Goal: Task Accomplishment & Management: Use online tool/utility

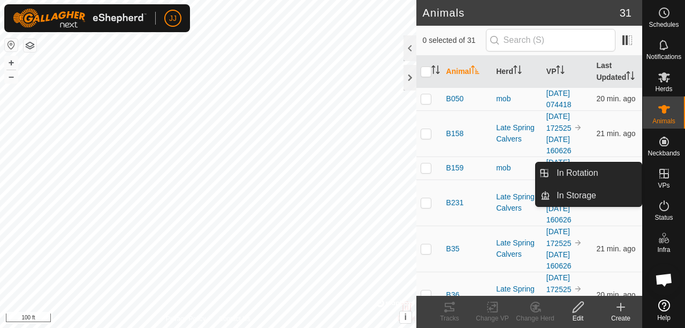
click at [666, 180] on es-virtualpaddocks-svg-icon at bounding box center [664, 173] width 19 height 17
click at [581, 171] on link "In Rotation" at bounding box center [597, 172] width 92 height 21
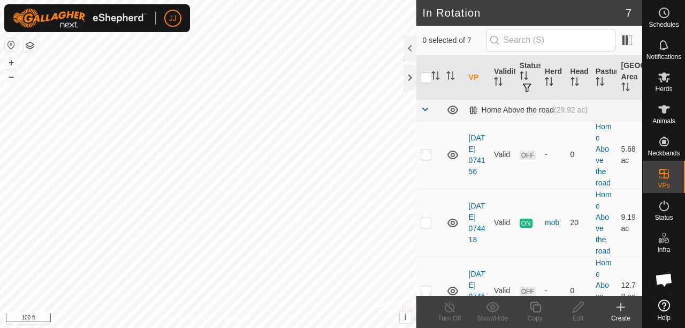
click at [621, 313] on icon at bounding box center [621, 306] width 13 height 13
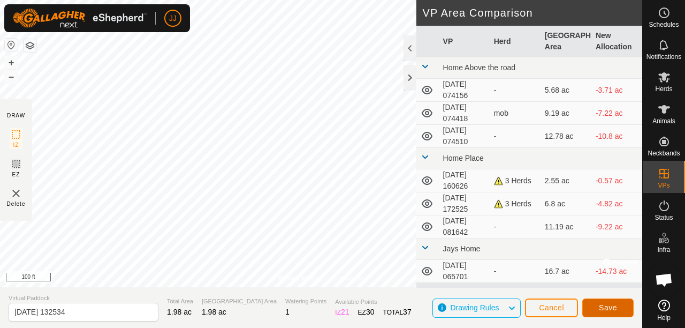
click at [609, 305] on span "Save" at bounding box center [608, 307] width 18 height 9
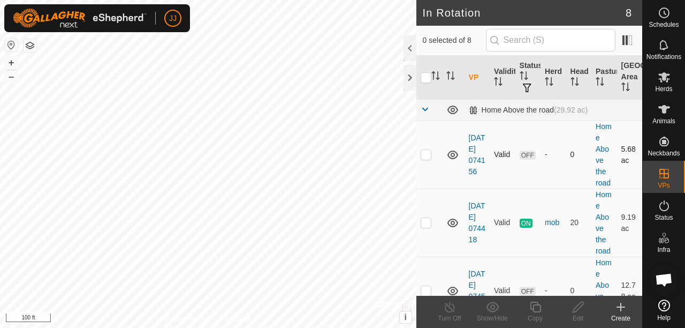
checkbox input "true"
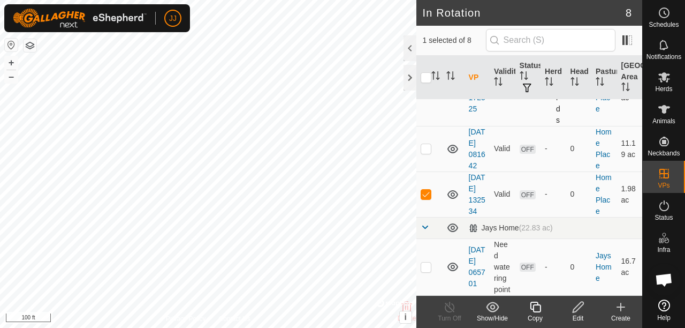
scroll to position [421, 0]
click at [408, 46] on div at bounding box center [410, 48] width 13 height 26
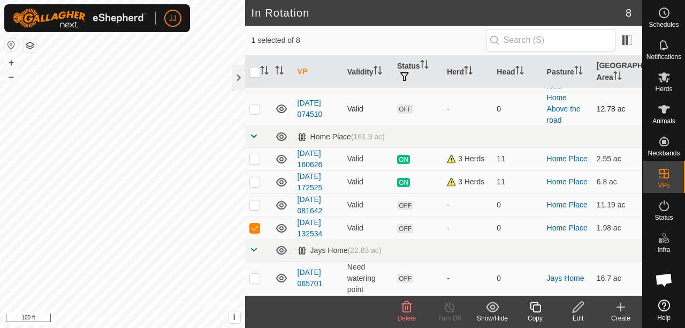
scroll to position [84, 0]
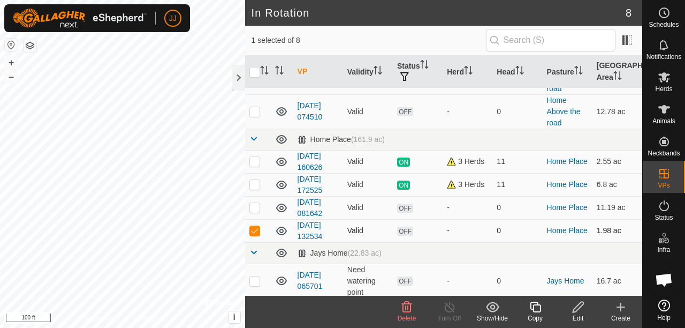
click at [403, 229] on span "OFF" at bounding box center [405, 231] width 16 height 9
click at [404, 232] on span "OFF" at bounding box center [405, 231] width 16 height 9
click at [312, 222] on link "[DATE] 132534" at bounding box center [310, 231] width 25 height 20
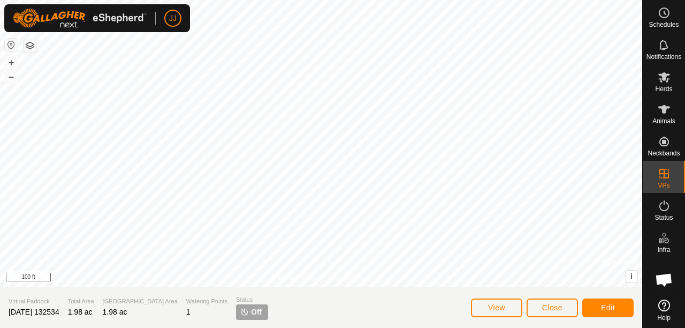
click at [251, 307] on span "Off" at bounding box center [256, 311] width 11 height 11
click at [537, 307] on button "Close" at bounding box center [552, 307] width 51 height 19
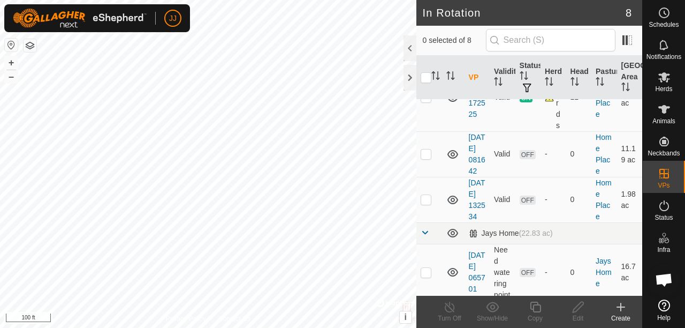
scroll to position [367, 0]
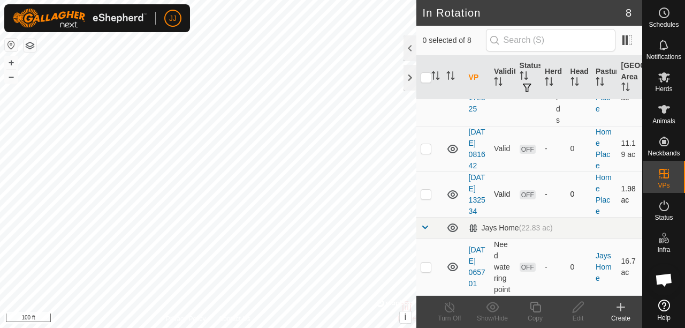
click at [426, 198] on p-checkbox at bounding box center [426, 194] width 11 height 9
checkbox input "true"
click at [662, 82] on icon at bounding box center [664, 77] width 13 height 13
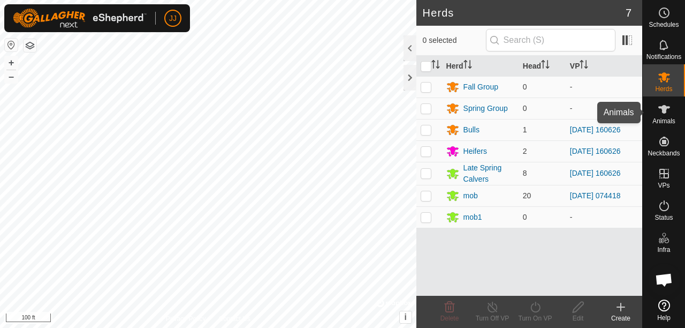
click at [662, 112] on icon at bounding box center [664, 109] width 13 height 13
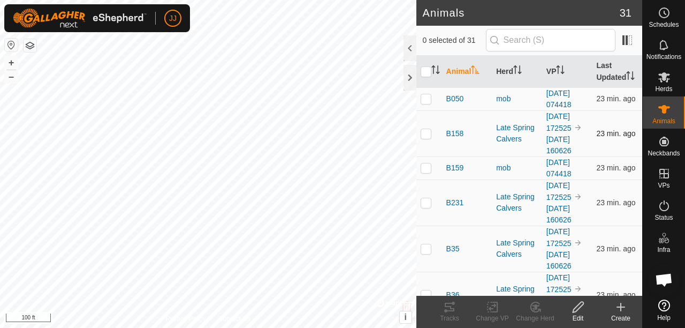
click at [422, 138] on p-checkbox at bounding box center [426, 133] width 11 height 9
checkbox input "true"
click at [425, 207] on p-checkbox at bounding box center [426, 202] width 11 height 9
checkbox input "true"
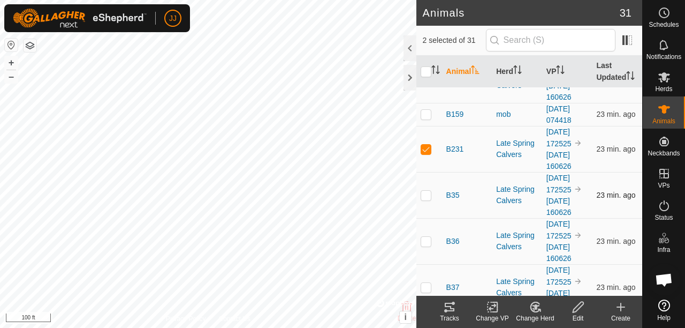
click at [423, 199] on p-checkbox at bounding box center [426, 195] width 11 height 9
checkbox input "true"
click at [426, 245] on p-checkbox at bounding box center [426, 241] width 11 height 9
checkbox input "true"
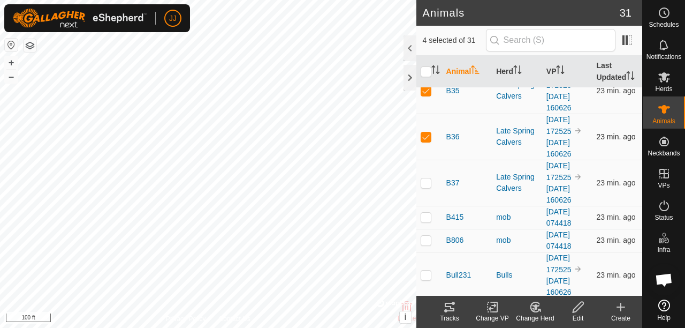
scroll to position [161, 0]
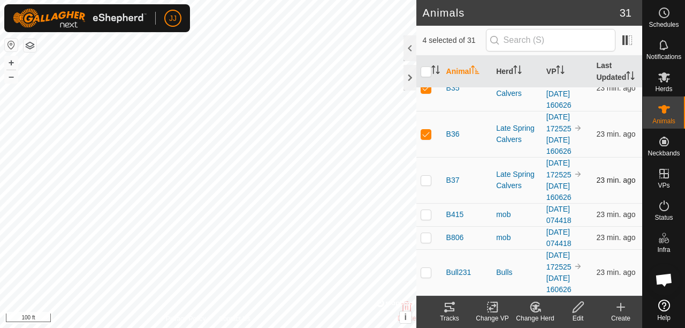
click at [427, 184] on p-checkbox at bounding box center [426, 180] width 11 height 9
checkbox input "true"
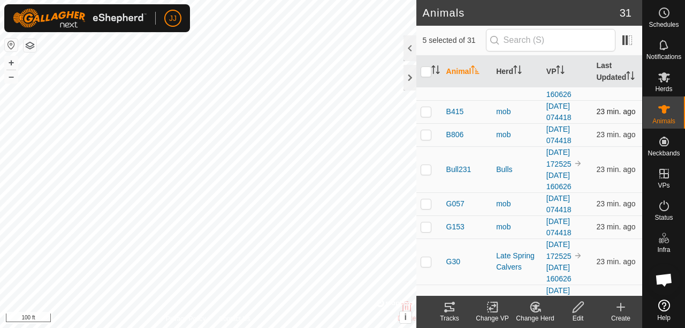
scroll to position [268, 0]
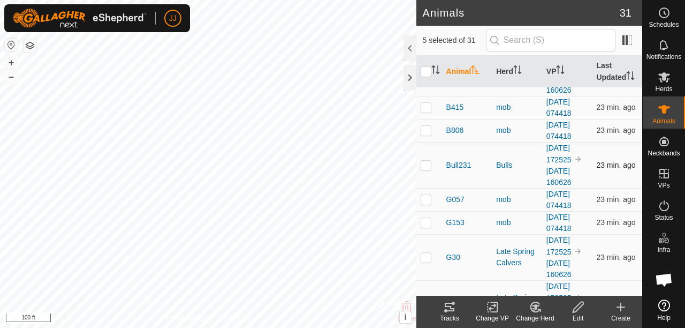
click at [427, 169] on p-checkbox at bounding box center [426, 165] width 11 height 9
checkbox input "true"
click at [426, 261] on p-checkbox at bounding box center [426, 257] width 11 height 9
checkbox input "true"
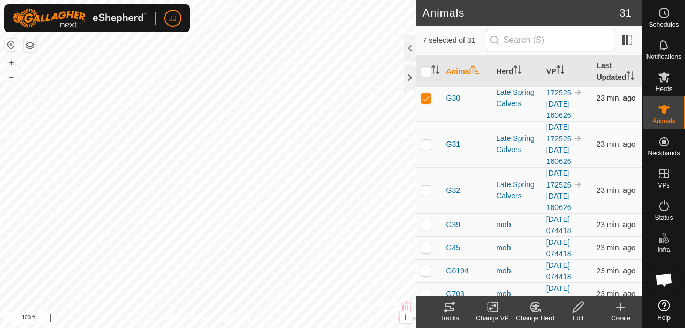
scroll to position [428, 0]
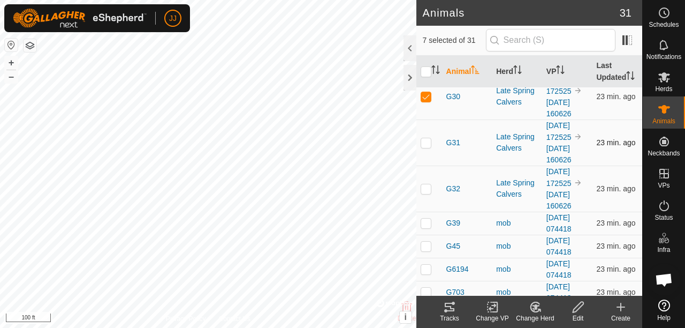
click at [426, 147] on p-checkbox at bounding box center [426, 142] width 11 height 9
checkbox input "true"
click at [424, 201] on td at bounding box center [430, 188] width 26 height 46
checkbox input "true"
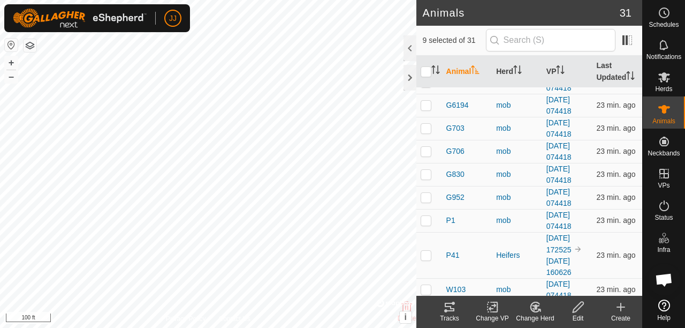
scroll to position [643, 0]
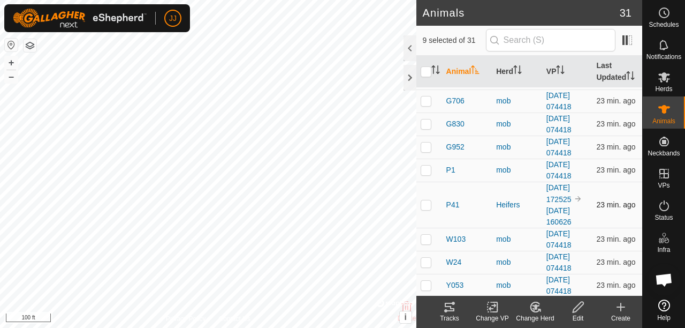
click at [424, 205] on p-checkbox at bounding box center [426, 204] width 11 height 9
checkbox input "true"
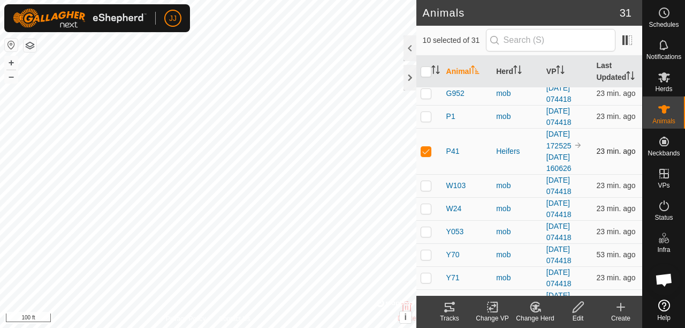
scroll to position [762, 0]
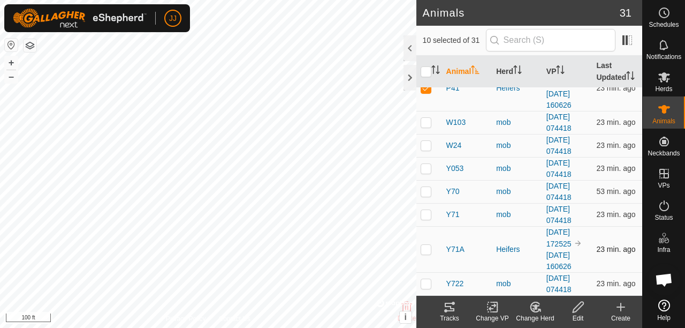
click at [423, 248] on p-checkbox at bounding box center [426, 249] width 11 height 9
checkbox input "true"
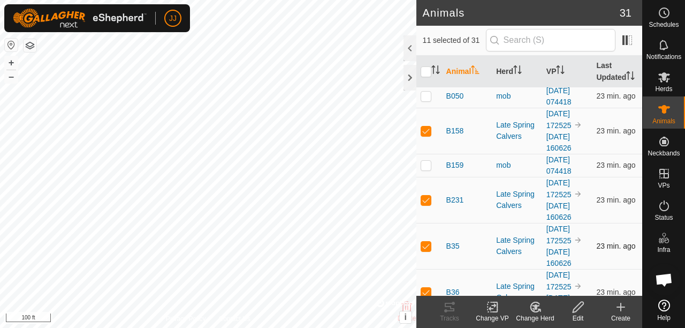
scroll to position [0, 0]
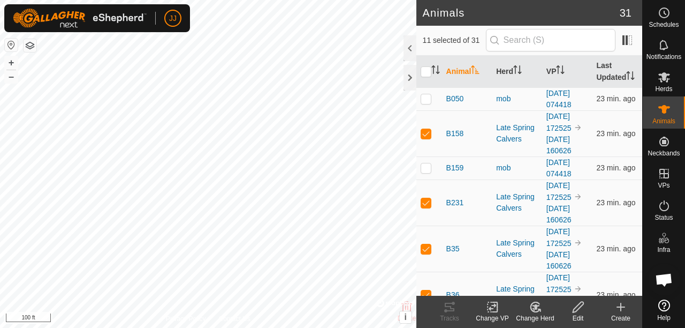
click at [528, 312] on change-mob-svg-icon at bounding box center [535, 306] width 43 height 13
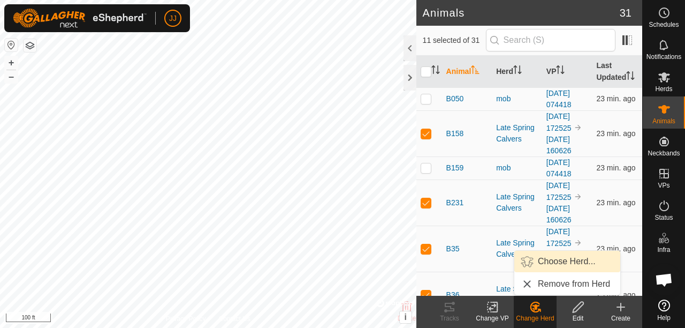
click at [549, 259] on link "Choose Herd..." at bounding box center [568, 261] width 106 height 21
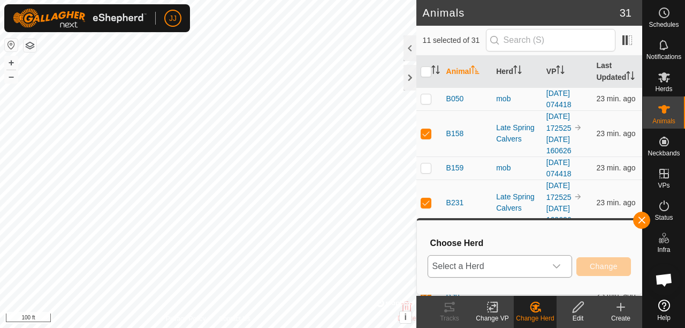
click at [557, 266] on icon "dropdown trigger" at bounding box center [557, 266] width 9 height 9
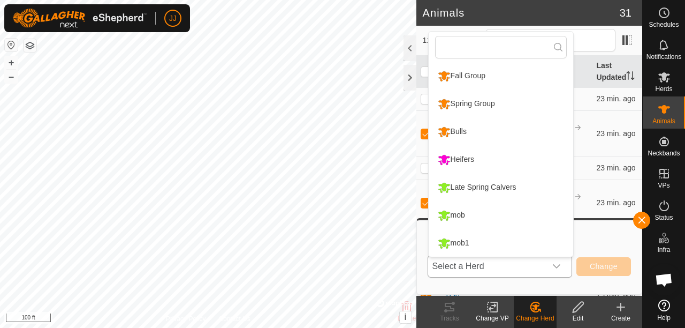
click at [457, 240] on li "mob1" at bounding box center [501, 243] width 145 height 27
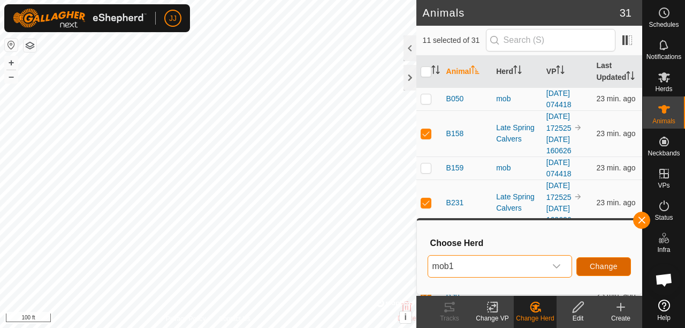
click at [598, 262] on span "Change" at bounding box center [604, 266] width 28 height 9
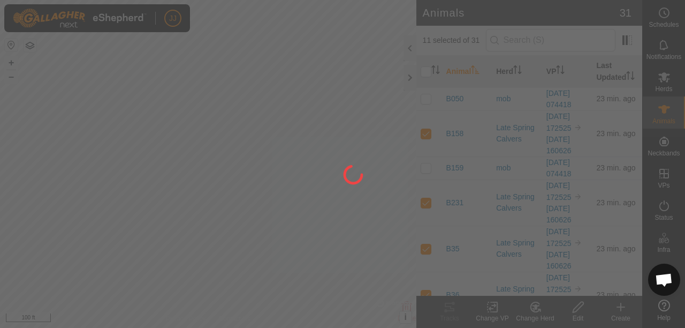
checkbox input "false"
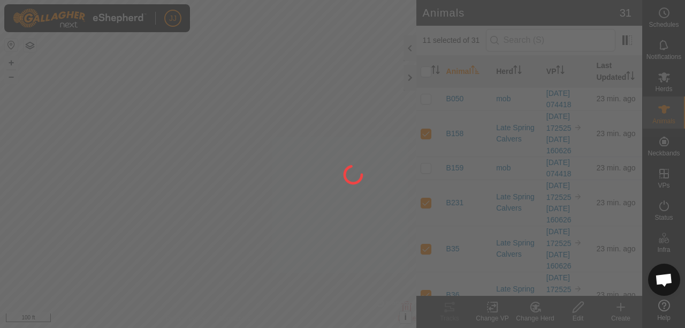
checkbox input "false"
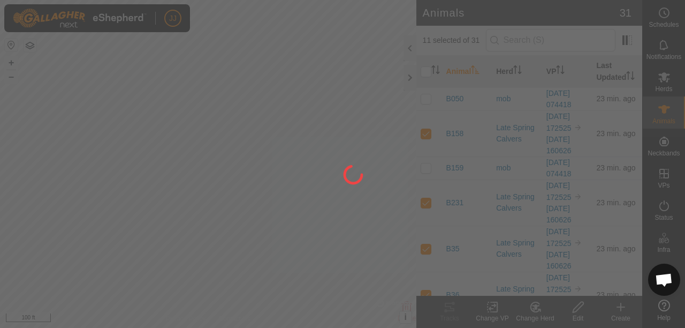
checkbox input "false"
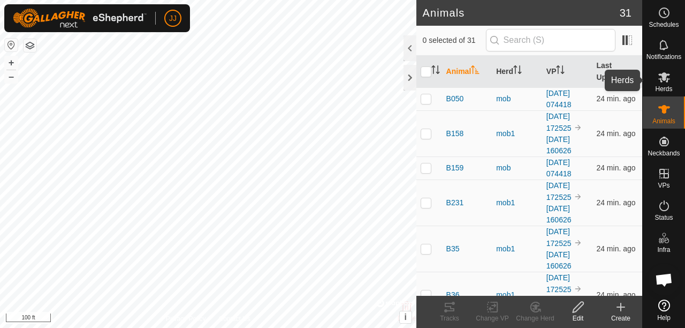
click at [672, 81] on es-mob-svg-icon at bounding box center [664, 77] width 19 height 17
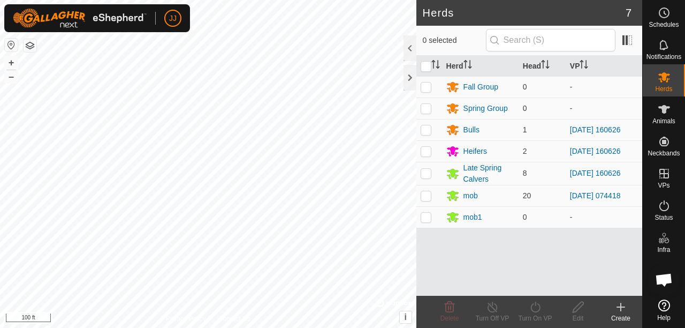
click at [662, 73] on icon at bounding box center [664, 77] width 13 height 13
click at [424, 216] on p-checkbox at bounding box center [426, 217] width 11 height 9
checkbox input "true"
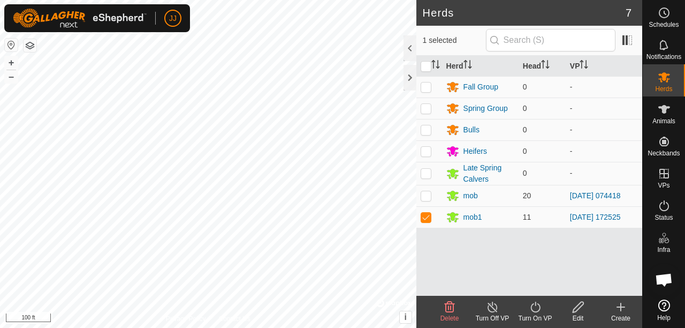
click at [538, 309] on icon at bounding box center [535, 306] width 13 height 13
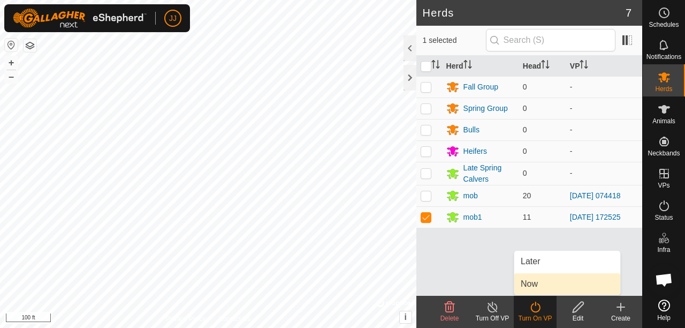
click at [529, 286] on link "Now" at bounding box center [568, 283] width 106 height 21
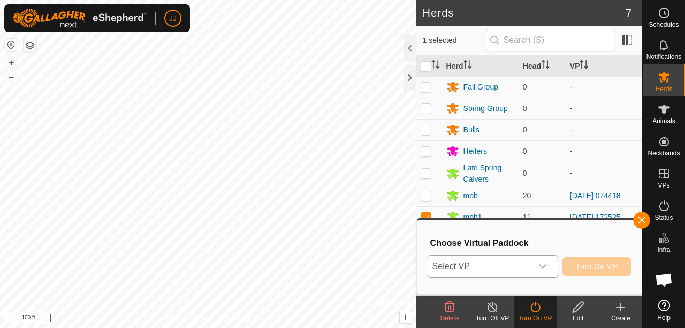
click at [503, 266] on span "Select VP" at bounding box center [480, 265] width 104 height 21
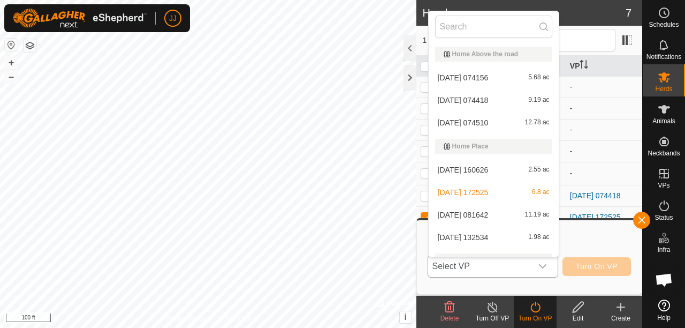
click at [485, 233] on li "2025-09-16 132534 1.98 ac" at bounding box center [494, 237] width 130 height 21
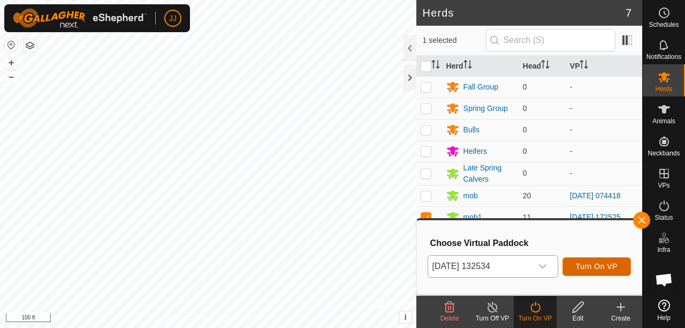
click at [591, 267] on span "Turn On VP" at bounding box center [597, 266] width 42 height 9
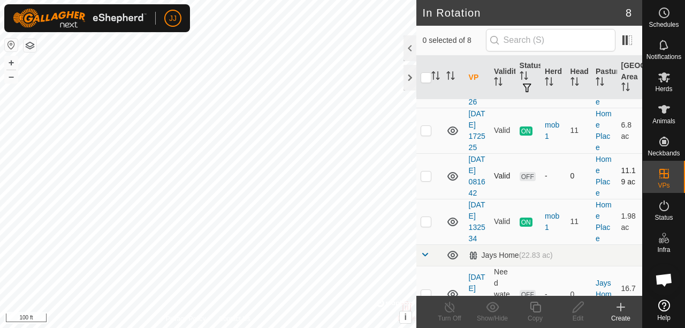
scroll to position [268, 0]
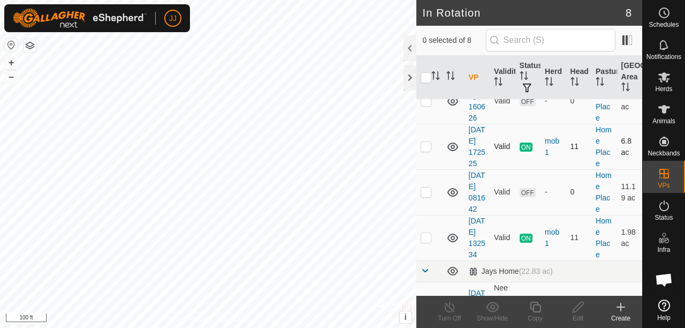
click at [425, 150] on p-checkbox at bounding box center [426, 146] width 11 height 9
checkbox input "true"
click at [446, 307] on icon at bounding box center [449, 306] width 13 height 13
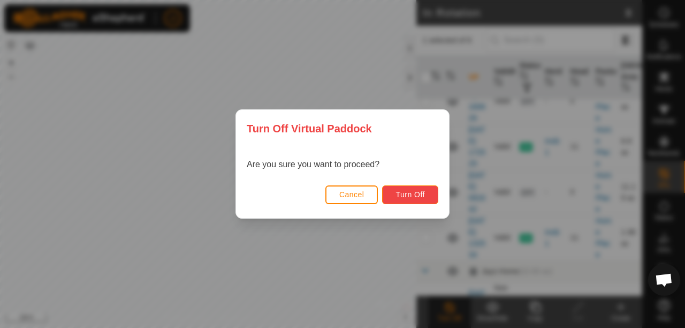
click at [391, 194] on button "Turn Off" at bounding box center [410, 194] width 56 height 19
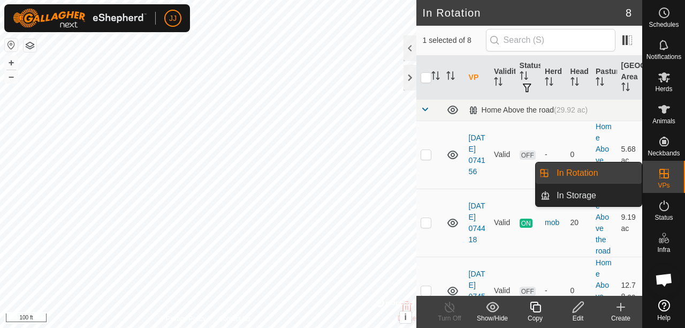
click at [666, 177] on icon at bounding box center [665, 174] width 10 height 10
click at [585, 175] on link "In Rotation" at bounding box center [597, 172] width 92 height 21
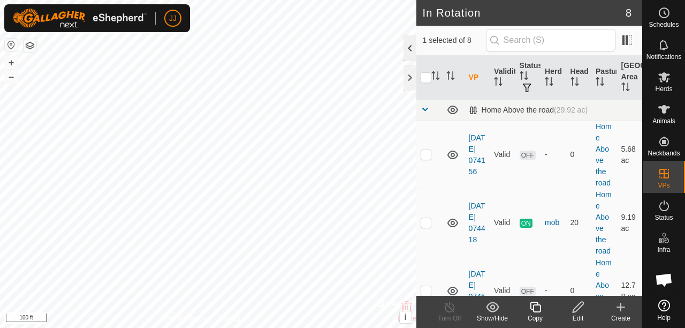
click at [406, 54] on div at bounding box center [410, 48] width 13 height 26
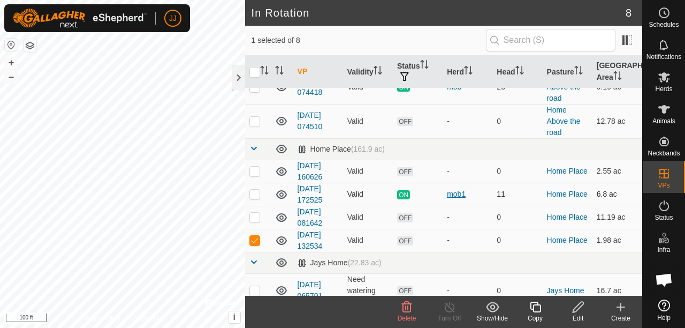
scroll to position [84, 0]
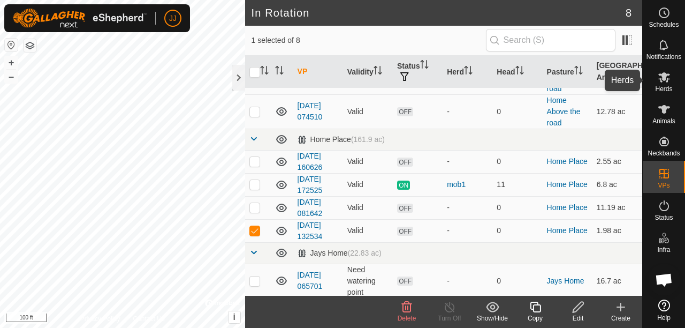
drag, startPoint x: 665, startPoint y: 74, endPoint x: 657, endPoint y: 81, distance: 11.0
click at [665, 74] on icon at bounding box center [665, 77] width 12 height 10
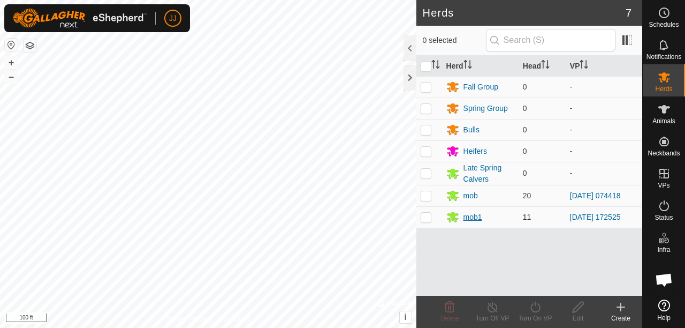
click at [470, 217] on div "mob1" at bounding box center [473, 217] width 19 height 11
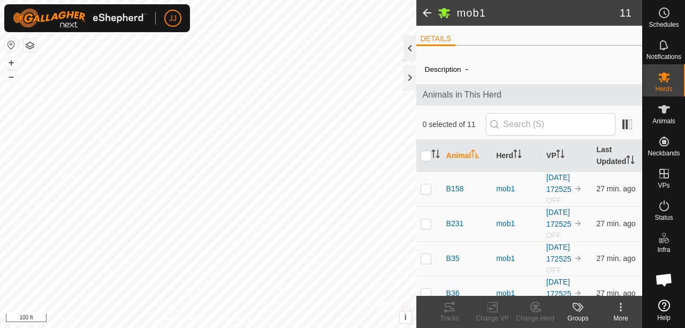
click at [406, 51] on div at bounding box center [410, 48] width 13 height 26
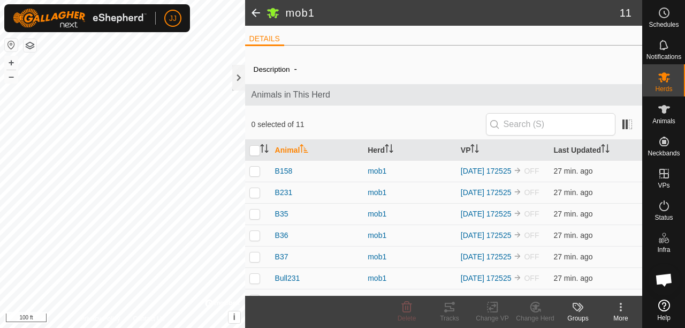
click at [252, 13] on span at bounding box center [255, 13] width 21 height 26
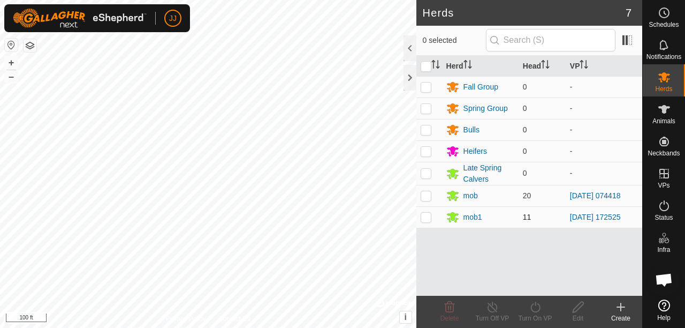
click at [425, 218] on p-checkbox at bounding box center [426, 217] width 11 height 9
checkbox input "true"
click at [535, 310] on icon at bounding box center [535, 306] width 13 height 13
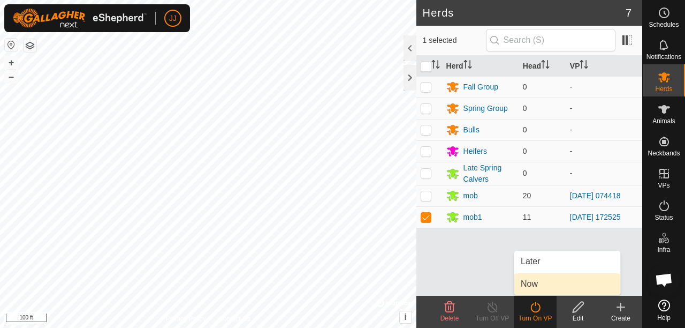
click at [530, 283] on link "Now" at bounding box center [568, 283] width 106 height 21
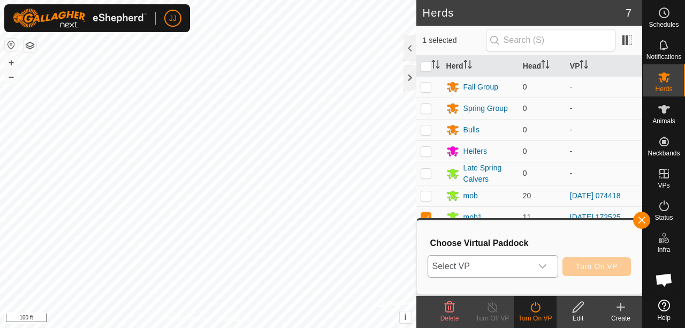
click at [550, 270] on div "dropdown trigger" at bounding box center [542, 265] width 21 height 21
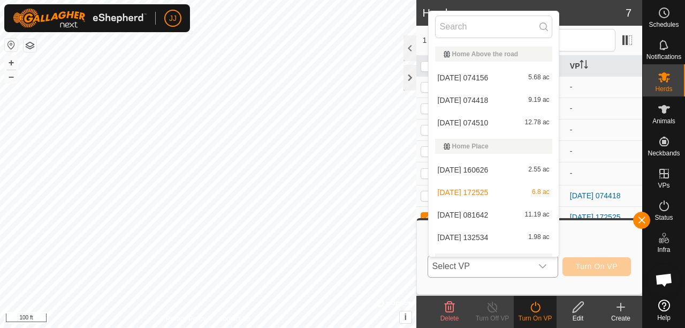
click at [478, 238] on li "[DATE] 132534 1.98 ac" at bounding box center [494, 237] width 130 height 21
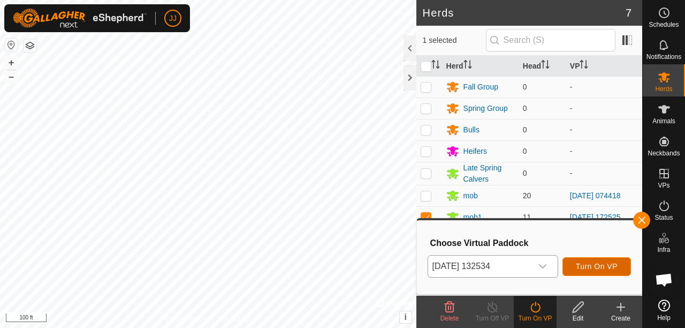
click at [592, 265] on span "Turn On VP" at bounding box center [597, 266] width 42 height 9
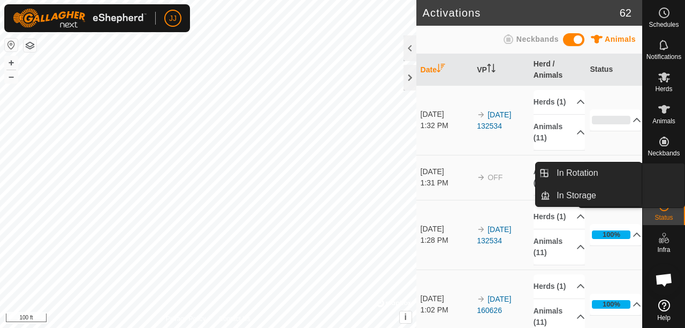
click at [666, 174] on icon at bounding box center [664, 173] width 13 height 13
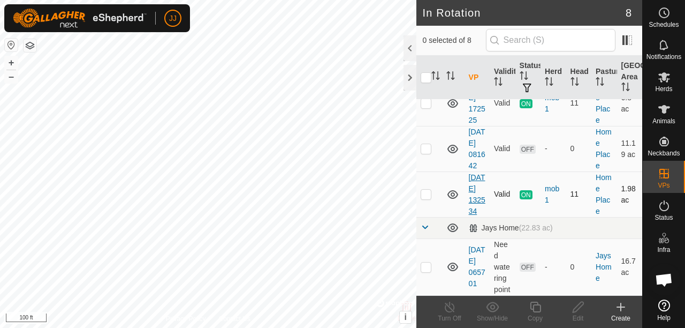
scroll to position [260, 0]
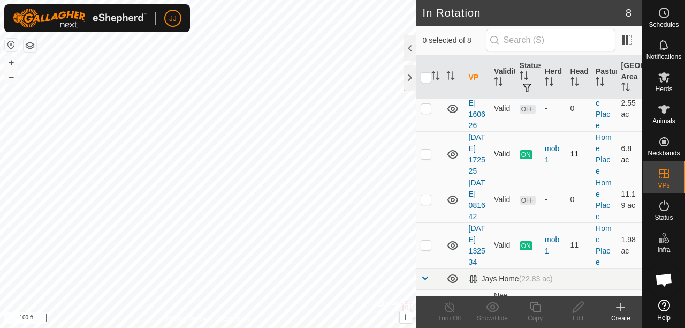
click at [427, 158] on p-checkbox at bounding box center [426, 153] width 11 height 9
checkbox input "true"
click at [455, 307] on icon at bounding box center [449, 306] width 13 height 13
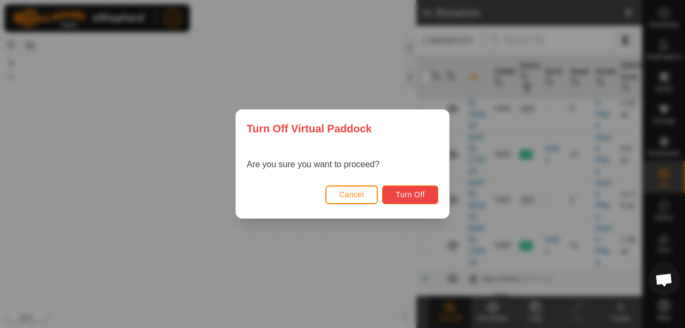
click at [415, 191] on span "Turn Off" at bounding box center [410, 194] width 29 height 9
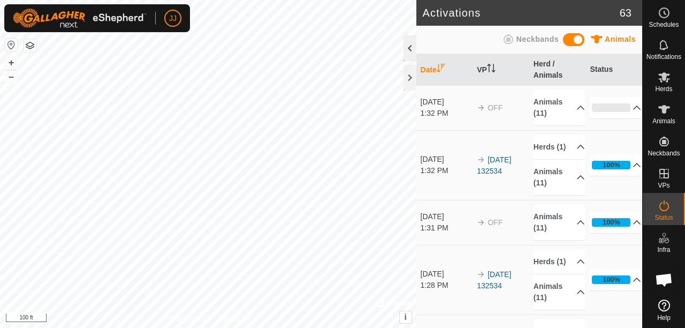
click at [405, 48] on div at bounding box center [410, 48] width 13 height 26
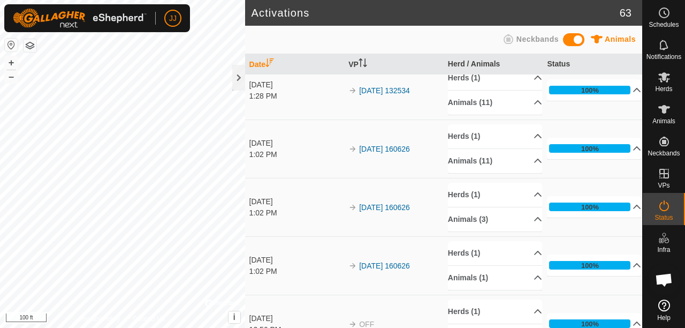
scroll to position [161, 0]
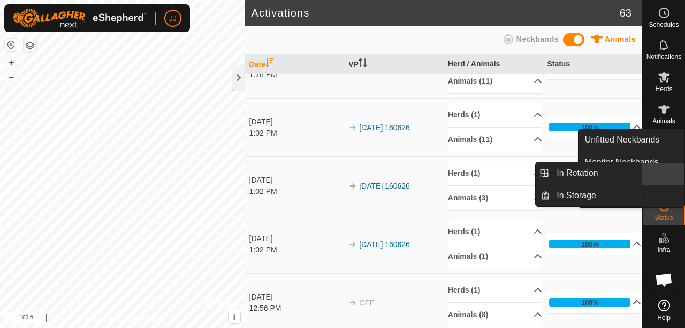
click at [658, 175] on link "In Rotation" at bounding box center [639, 173] width 92 height 21
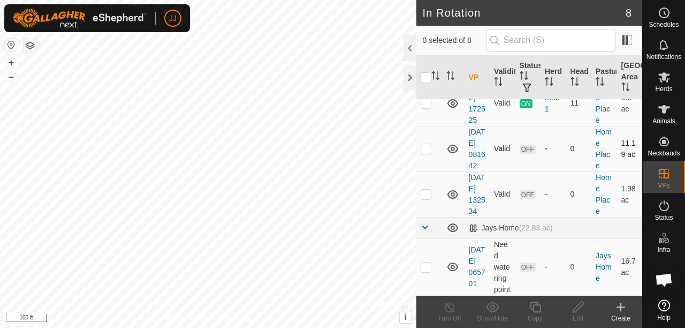
scroll to position [367, 0]
click at [664, 80] on icon at bounding box center [665, 77] width 12 height 10
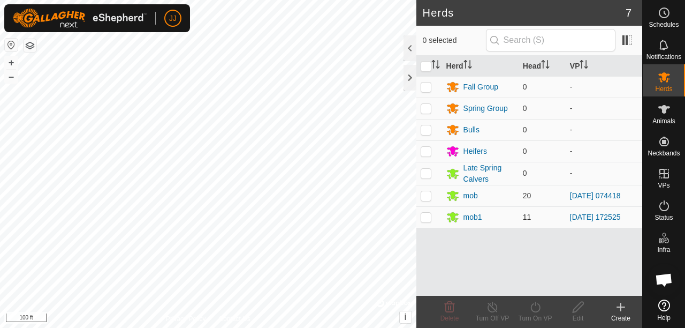
click at [426, 219] on p-checkbox at bounding box center [426, 217] width 11 height 9
checkbox input "true"
click at [536, 319] on div "Turn On VP" at bounding box center [535, 318] width 43 height 10
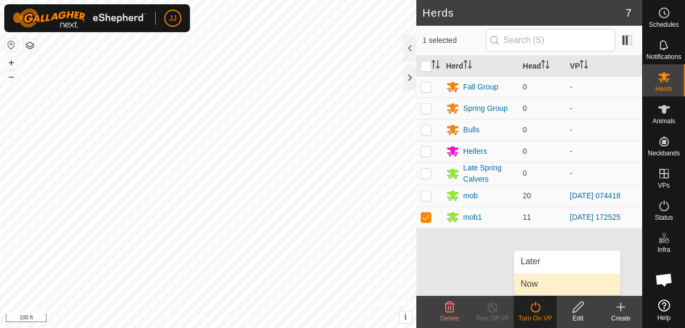
click at [539, 287] on link "Now" at bounding box center [568, 283] width 106 height 21
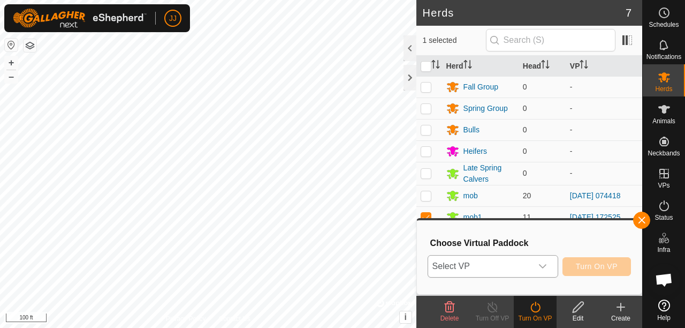
click at [540, 269] on icon "dropdown trigger" at bounding box center [543, 266] width 9 height 9
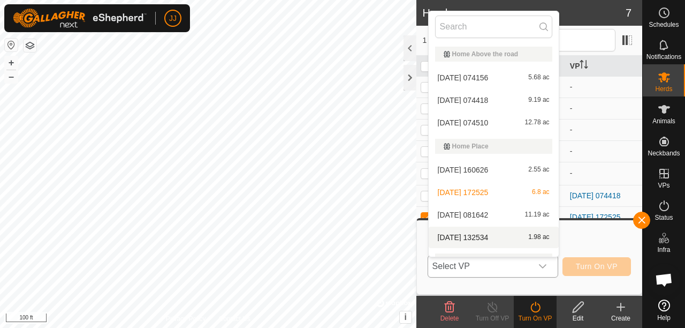
click at [461, 235] on li "[DATE] 132534 1.98 ac" at bounding box center [494, 237] width 130 height 21
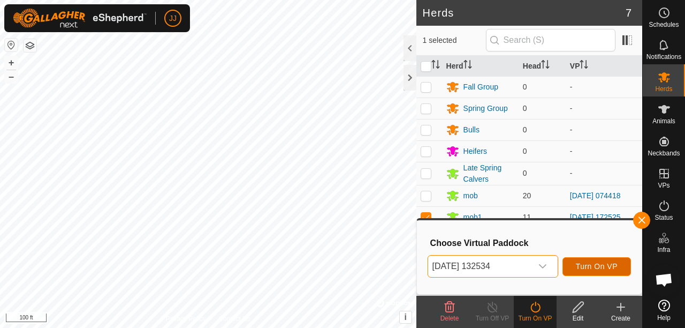
click at [591, 265] on span "Turn On VP" at bounding box center [597, 266] width 42 height 9
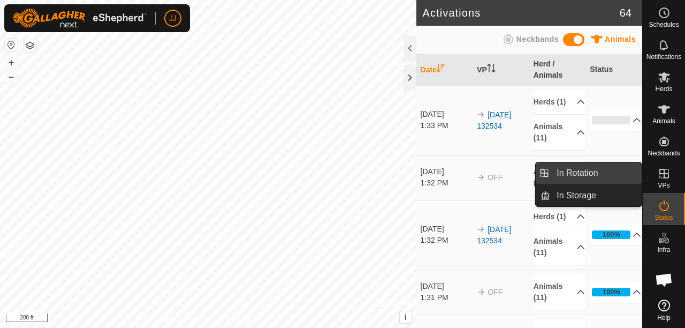
click at [575, 172] on span "In Rotation" at bounding box center [577, 173] width 41 height 13
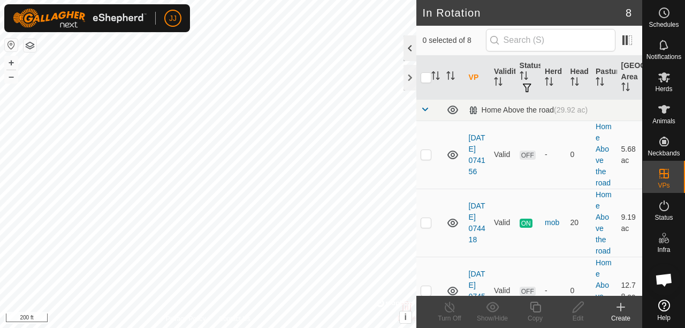
click at [408, 52] on div at bounding box center [410, 48] width 13 height 26
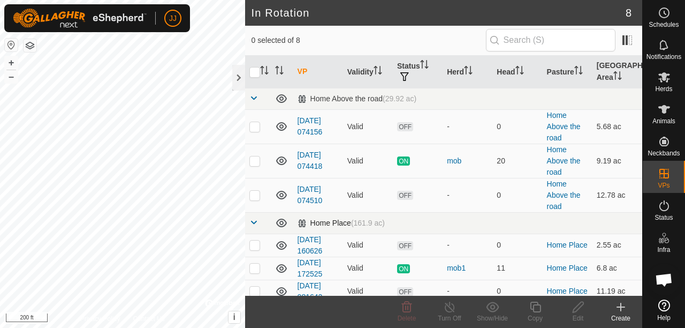
scroll to position [84, 0]
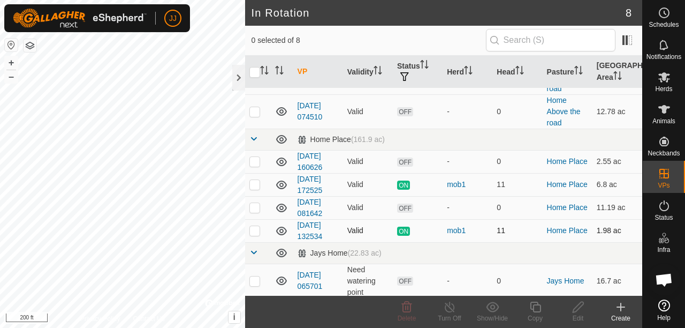
click at [254, 226] on p-checkbox at bounding box center [255, 230] width 11 height 9
checkbox input "true"
click at [254, 180] on p-checkbox at bounding box center [255, 184] width 11 height 9
click at [254, 182] on p-checkbox at bounding box center [255, 184] width 11 height 9
checkbox input "false"
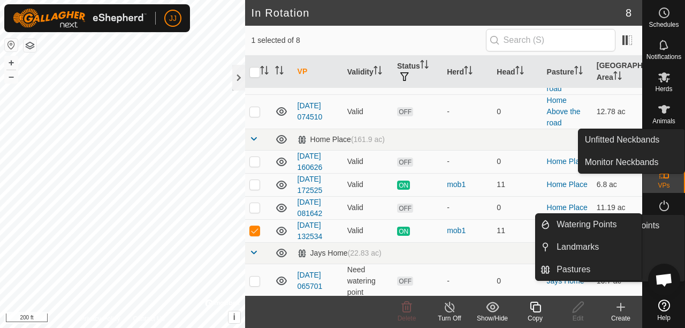
click at [665, 239] on icon at bounding box center [664, 237] width 13 height 13
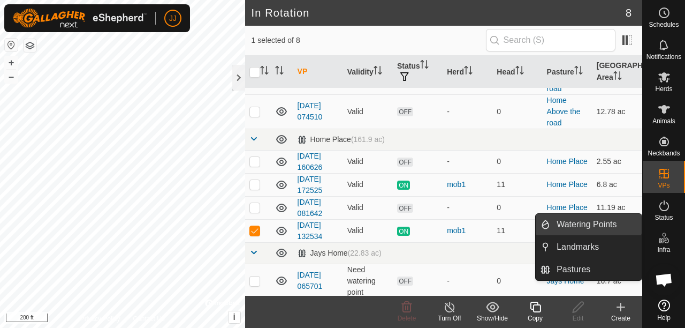
click at [576, 221] on link "Watering Points" at bounding box center [597, 224] width 92 height 21
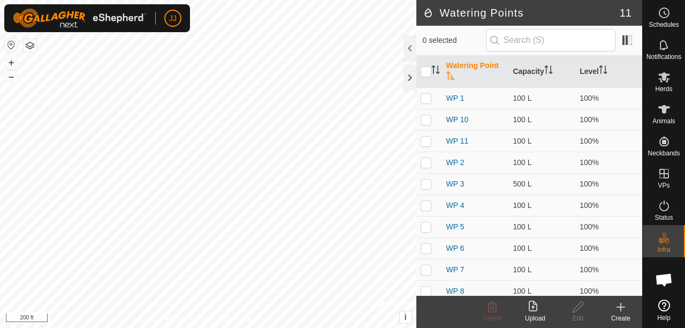
click at [622, 313] on icon at bounding box center [621, 306] width 13 height 13
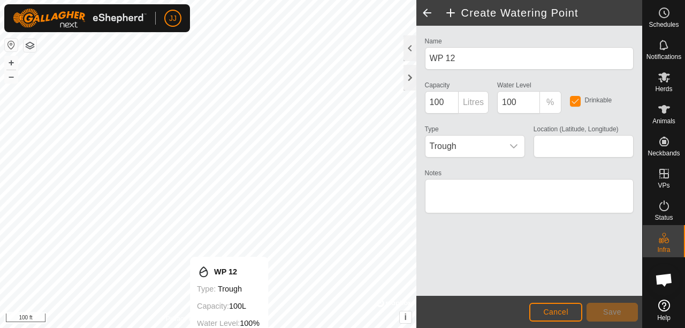
click at [232, 327] on html "JJ Schedules Notifications Herds Animals Neckbands VPs Status Infra Heatmap Hel…" at bounding box center [342, 164] width 685 height 328
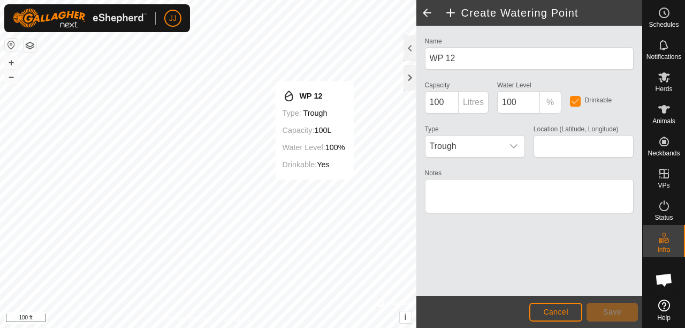
type input "45.738049, -120.856532"
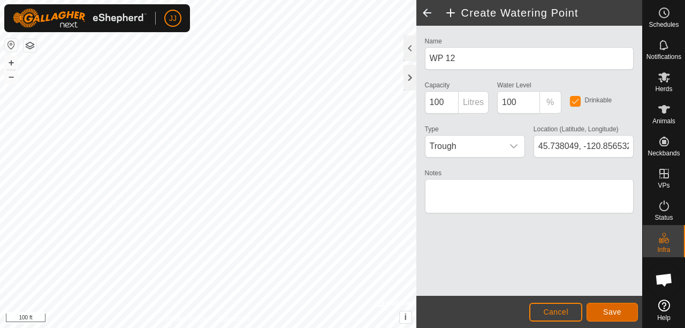
click at [619, 310] on span "Save" at bounding box center [613, 311] width 18 height 9
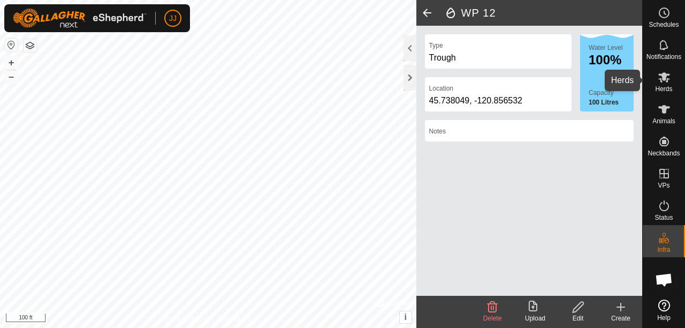
click at [666, 82] on icon at bounding box center [664, 77] width 13 height 13
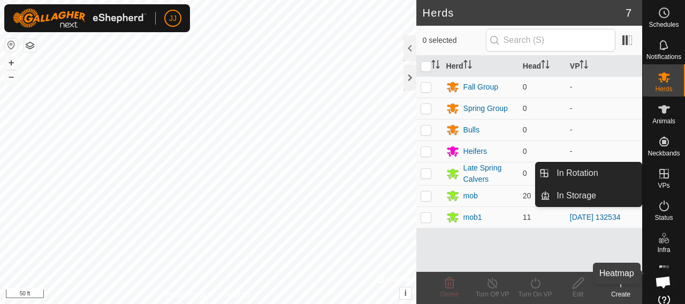
click at [663, 265] on rect at bounding box center [664, 266] width 3 height 3
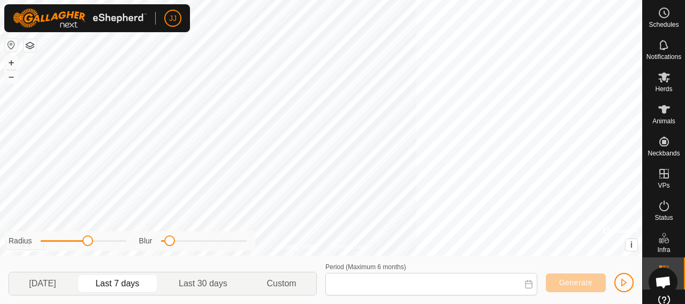
scroll to position [27, 0]
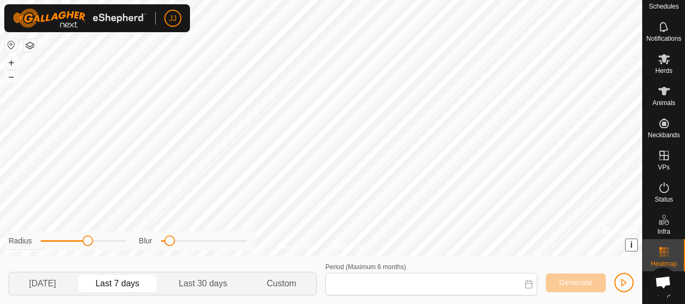
type input "[DATE] - [DATE]"
click at [570, 269] on div "Privacy Policy Contact Us G32 2202281853 mob1 [DATE] 172525 + – ⇧ i © Mapbox , …" at bounding box center [321, 152] width 643 height 304
click at [568, 282] on span "Generate" at bounding box center [576, 282] width 33 height 9
click at [574, 285] on span "Generate" at bounding box center [576, 282] width 33 height 9
click at [629, 283] on button "button" at bounding box center [624, 282] width 19 height 19
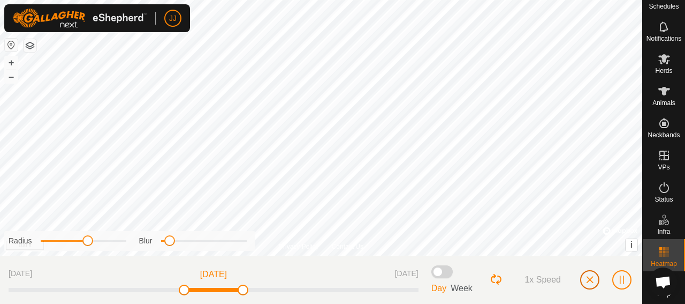
click at [584, 276] on button "button" at bounding box center [590, 279] width 19 height 19
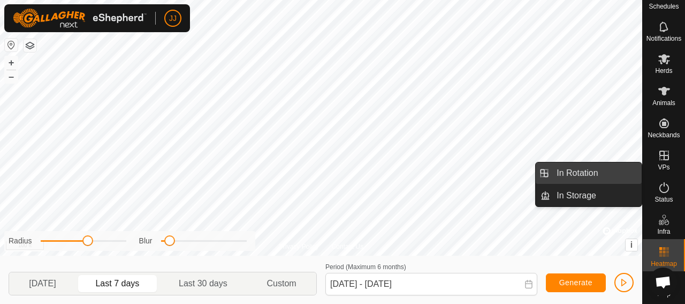
click at [628, 172] on link "In Rotation" at bounding box center [597, 172] width 92 height 21
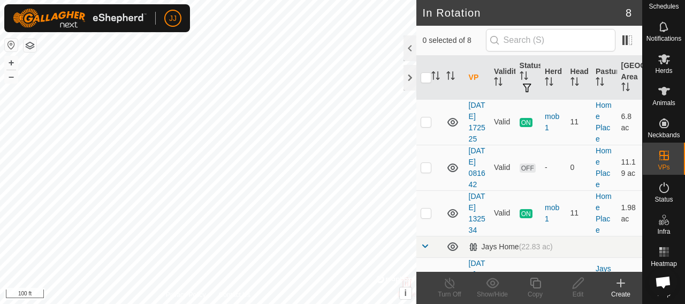
scroll to position [214, 0]
